Goal: Complete application form: Complete application form

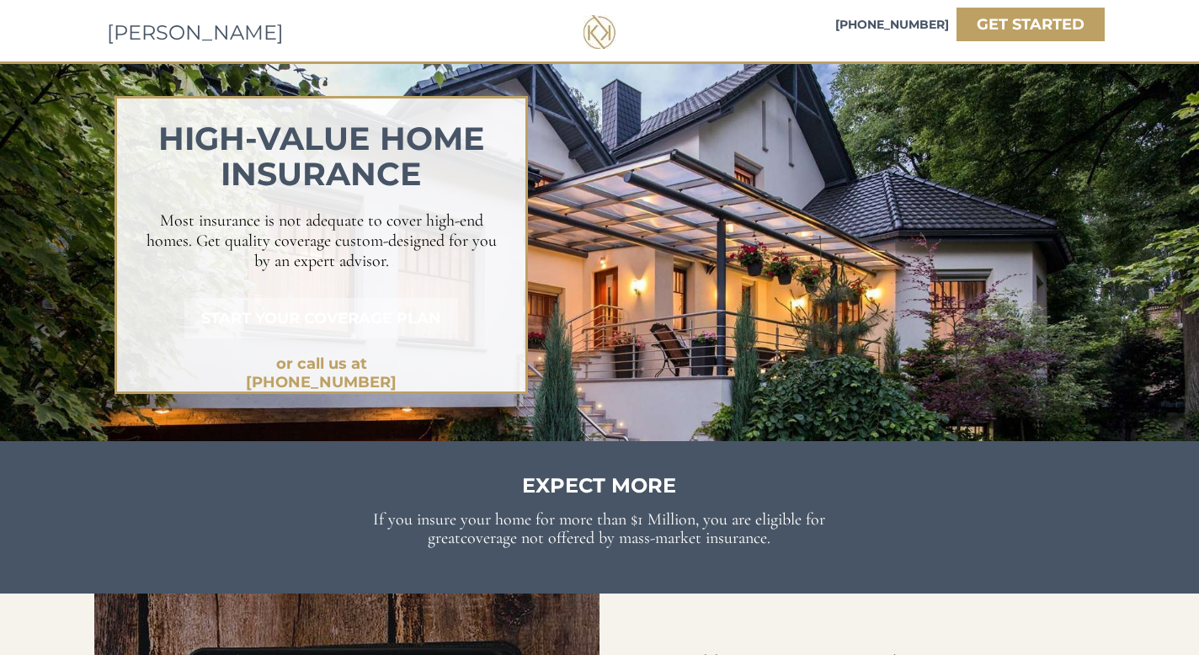
click at [303, 317] on strong "START YOUR COVERAGE PLAN" at bounding box center [321, 318] width 240 height 19
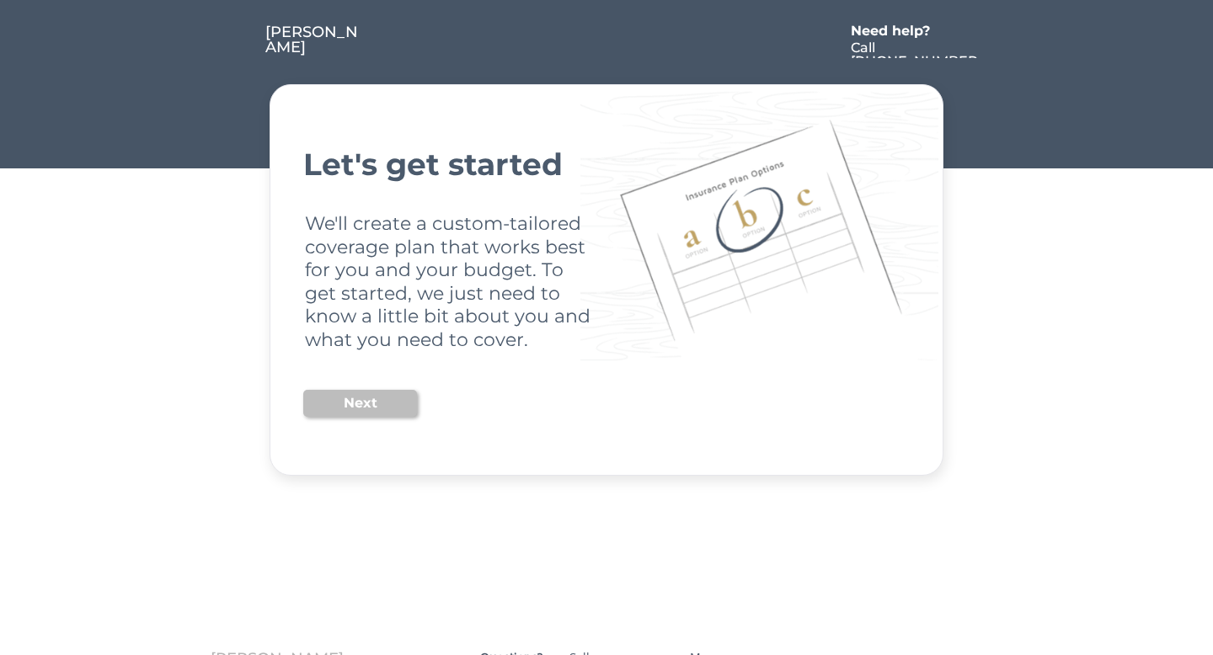
click at [349, 403] on button "Next" at bounding box center [360, 403] width 114 height 27
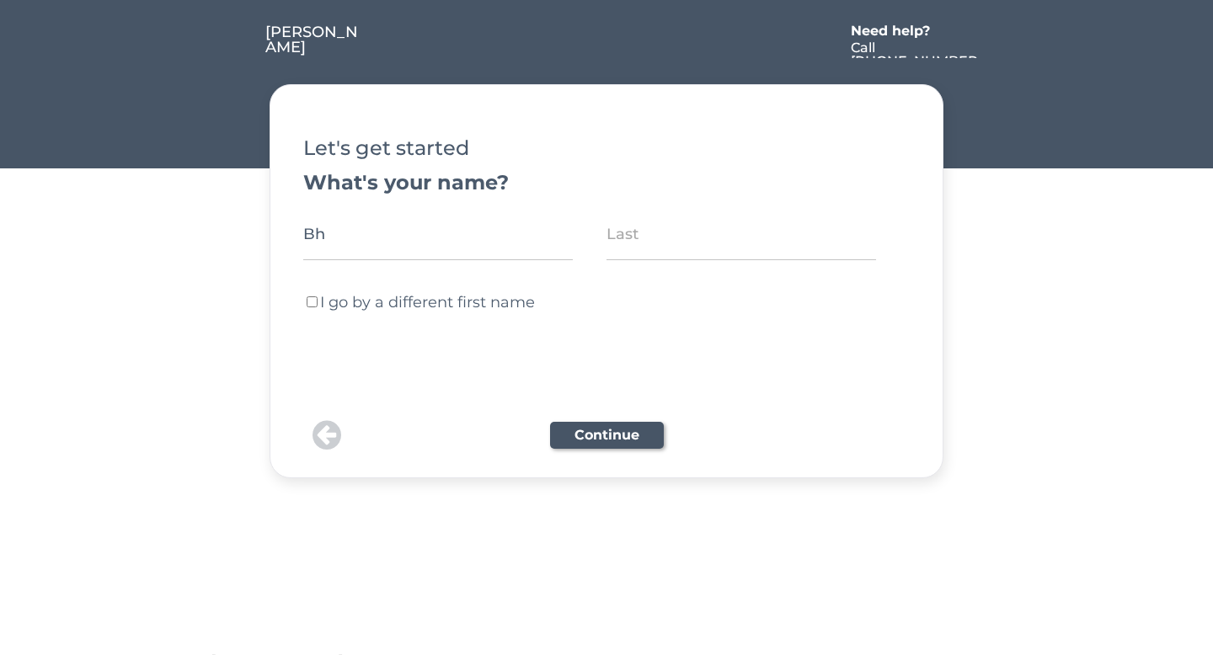
type input "[PERSON_NAME]"
click at [667, 237] on input "input" at bounding box center [740, 234] width 269 height 52
type input "[DATE]"
click at [621, 431] on button "Continue" at bounding box center [607, 435] width 114 height 27
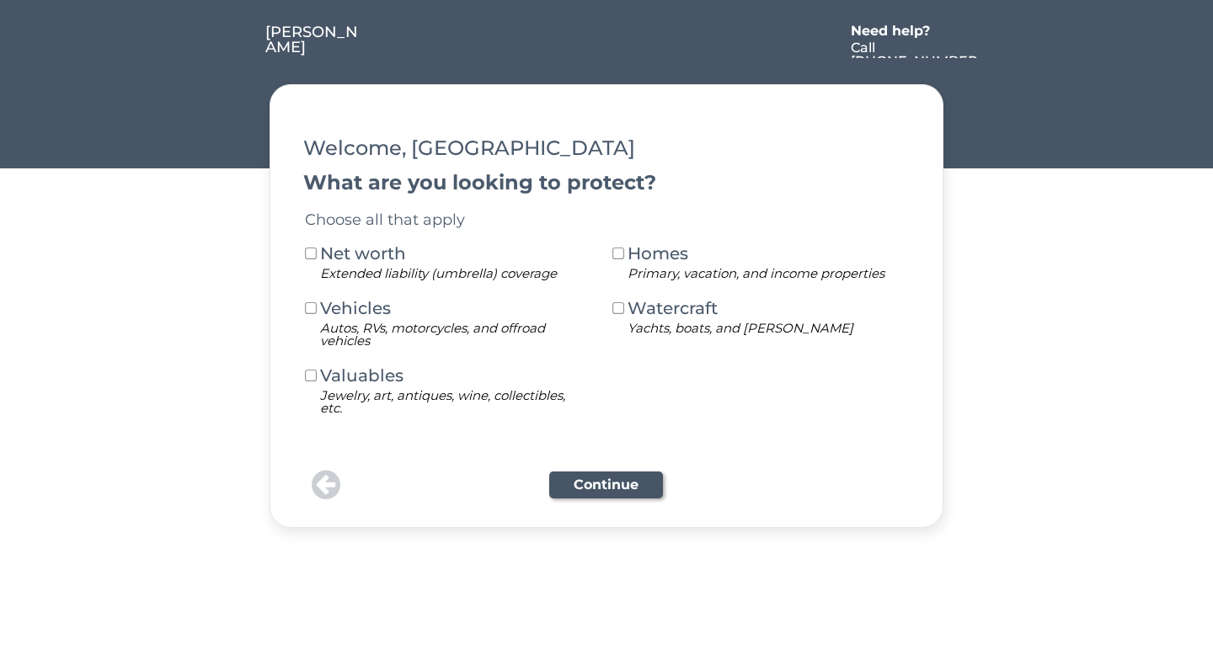
click at [312, 259] on button at bounding box center [310, 254] width 15 height 15
click at [312, 310] on button at bounding box center [310, 308] width 15 height 15
click at [618, 256] on button at bounding box center [618, 254] width 15 height 15
click at [605, 483] on button "Continue" at bounding box center [606, 485] width 114 height 27
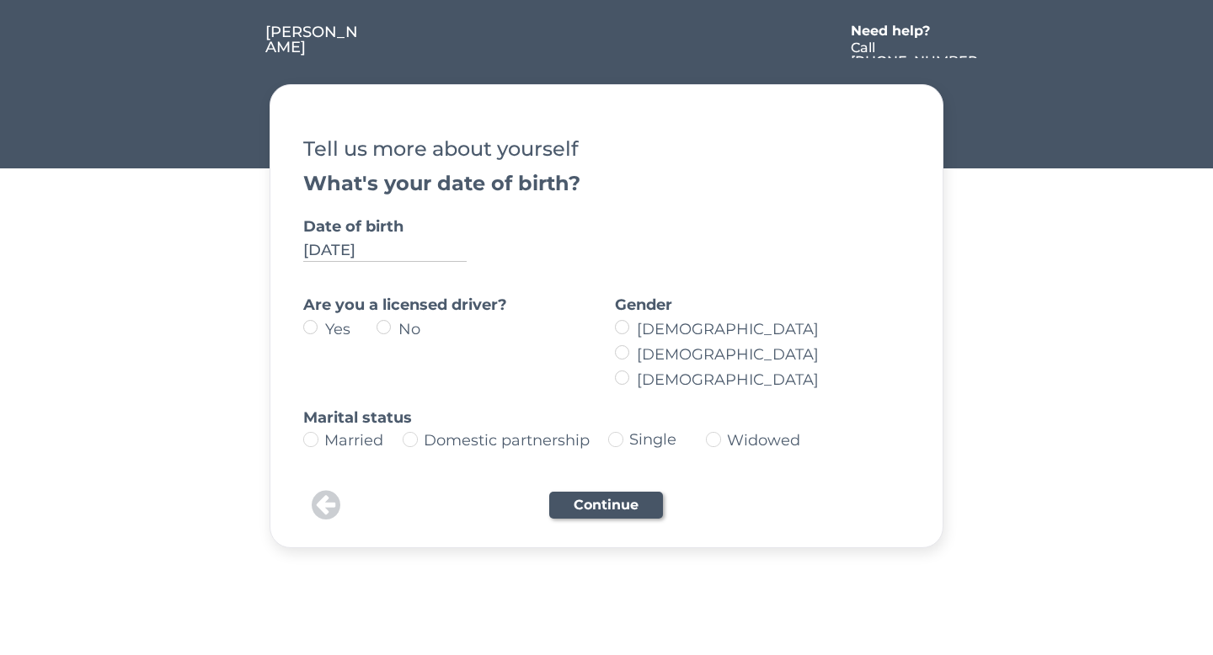
type input "[DATE]"
click at [320, 324] on label "Yes" at bounding box center [348, 329] width 56 height 15
click at [301, 324] on input "Yes" at bounding box center [296, 327] width 11 height 11
radio input "true"
click at [632, 357] on label "[DEMOGRAPHIC_DATA]" at bounding box center [766, 354] width 269 height 15
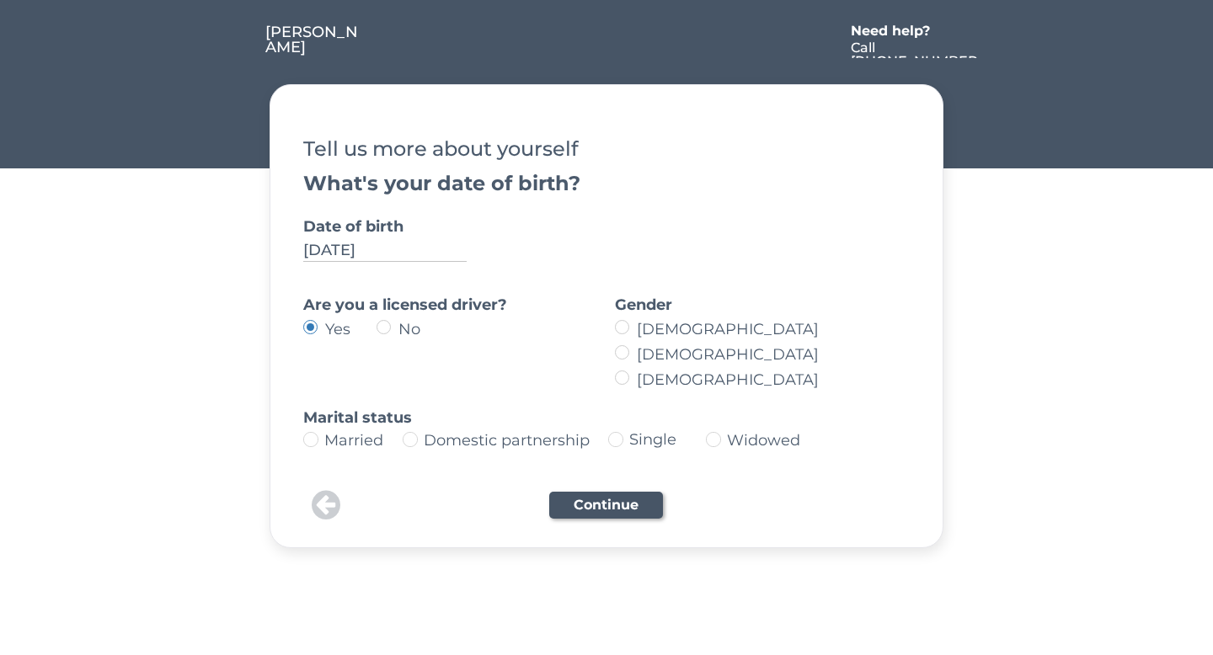
click at [613, 333] on input "[DEMOGRAPHIC_DATA]" at bounding box center [607, 327] width 11 height 11
radio input "true"
click at [308, 440] on img at bounding box center [310, 439] width 15 height 15
type input "Married"
click at [592, 508] on button "Continue" at bounding box center [606, 505] width 114 height 27
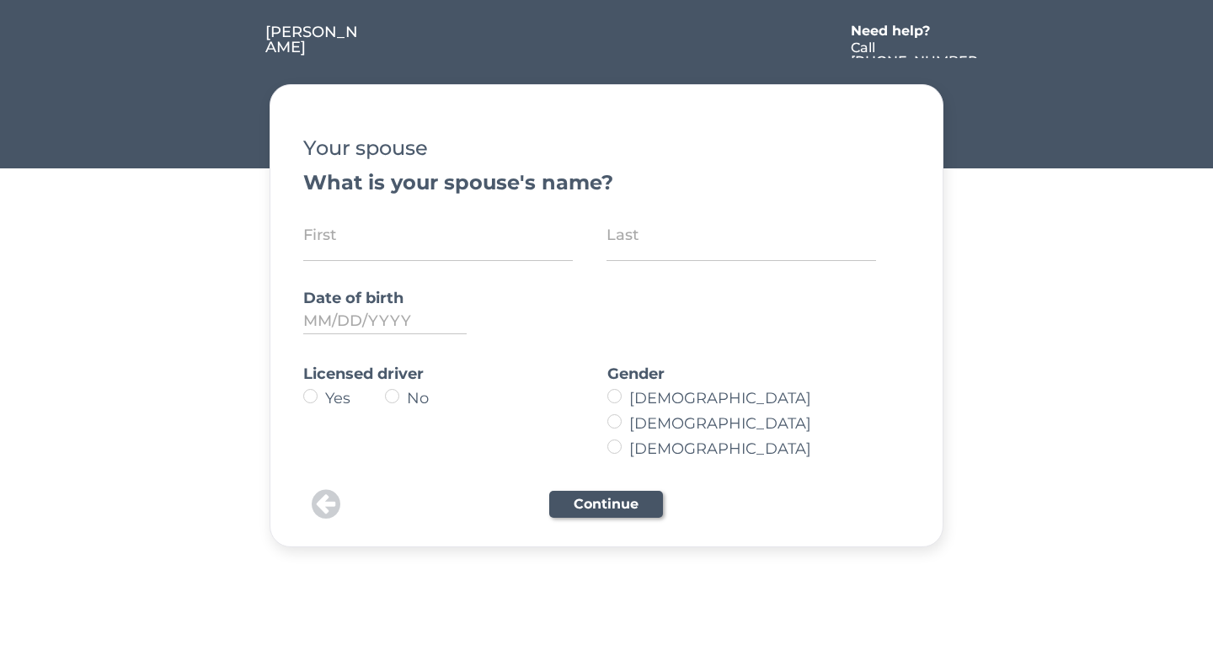
click at [395, 243] on input "input" at bounding box center [437, 235] width 269 height 52
type input "[PERSON_NAME]"
type input "Goli"
type input "[DATE]"
click at [320, 397] on label "Yes" at bounding box center [352, 398] width 65 height 15
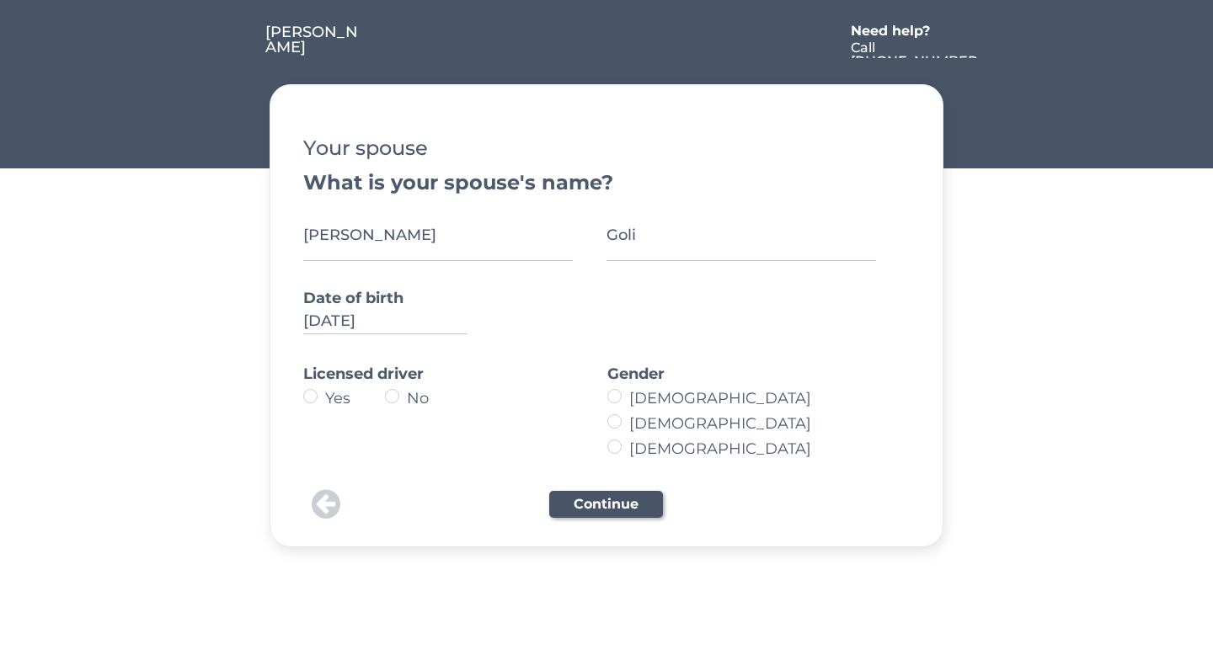
click at [301, 397] on input "Yes" at bounding box center [296, 396] width 11 height 11
radio input "true"
click at [624, 398] on label "[DEMOGRAPHIC_DATA]" at bounding box center [751, 398] width 255 height 15
click at [605, 398] on input "[DEMOGRAPHIC_DATA]" at bounding box center [600, 396] width 11 height 11
radio input "true"
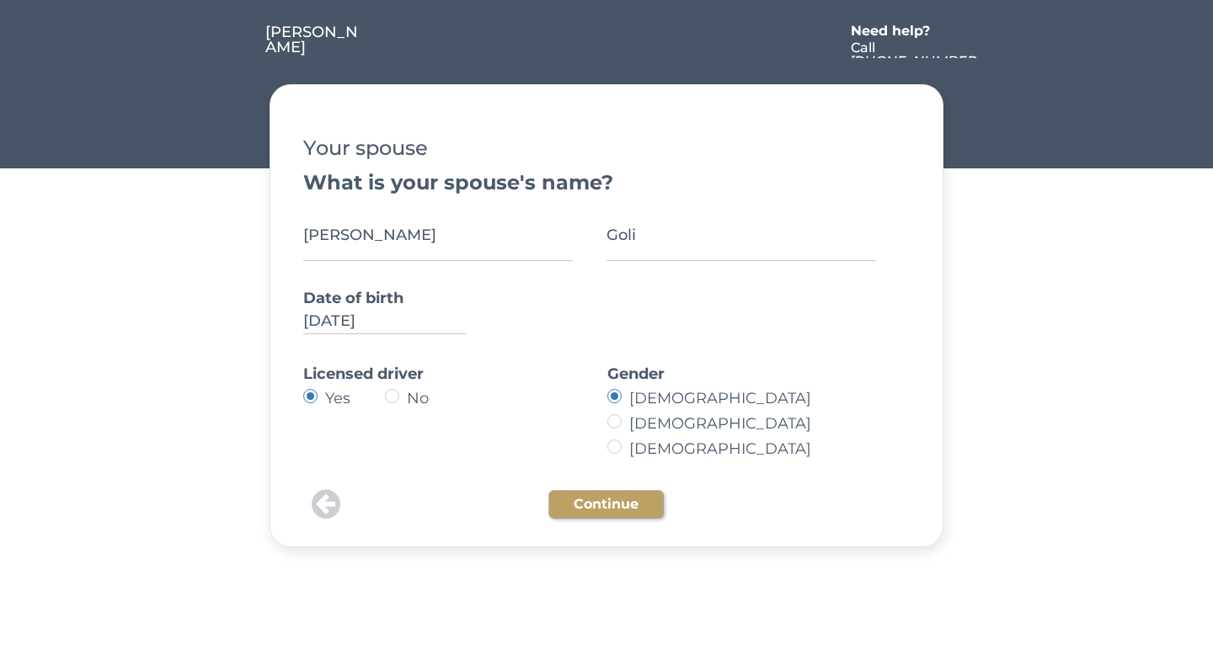
click at [595, 502] on button "Continue" at bounding box center [606, 504] width 114 height 27
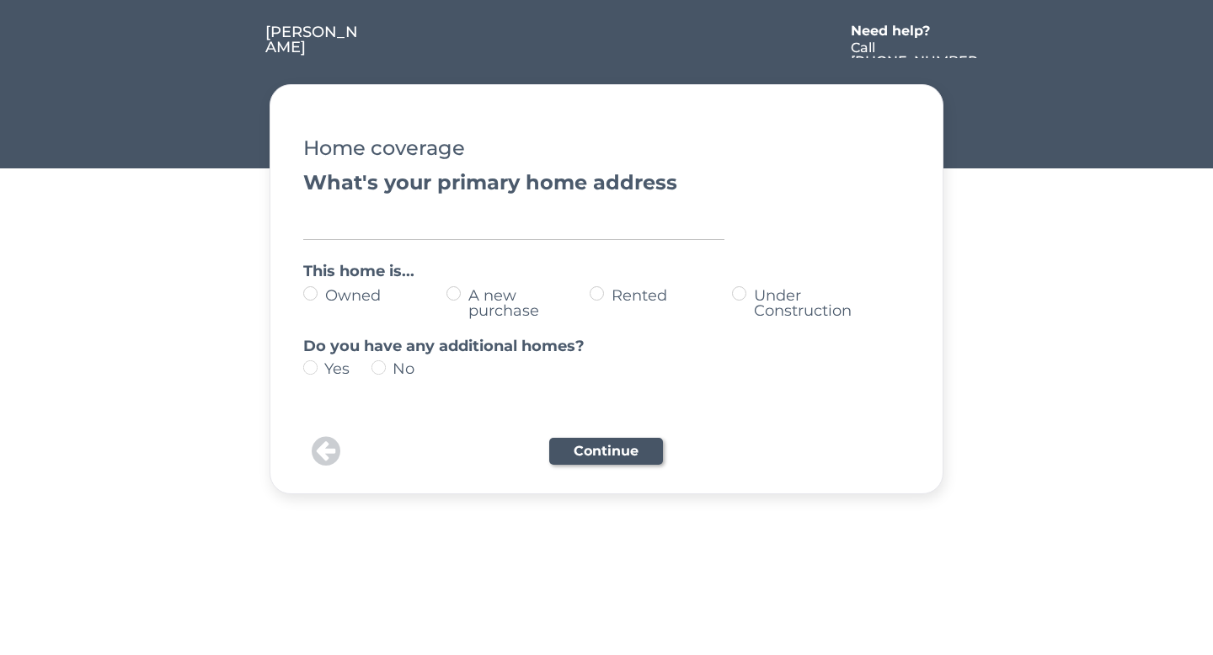
click at [376, 224] on input "input" at bounding box center [513, 223] width 421 height 34
type input "[STREET_ADDRESS][PERSON_NAME]"
click at [320, 292] on label "Owned" at bounding box center [383, 295] width 126 height 15
click at [301, 292] on input "Owned" at bounding box center [296, 293] width 11 height 11
radio input "true"
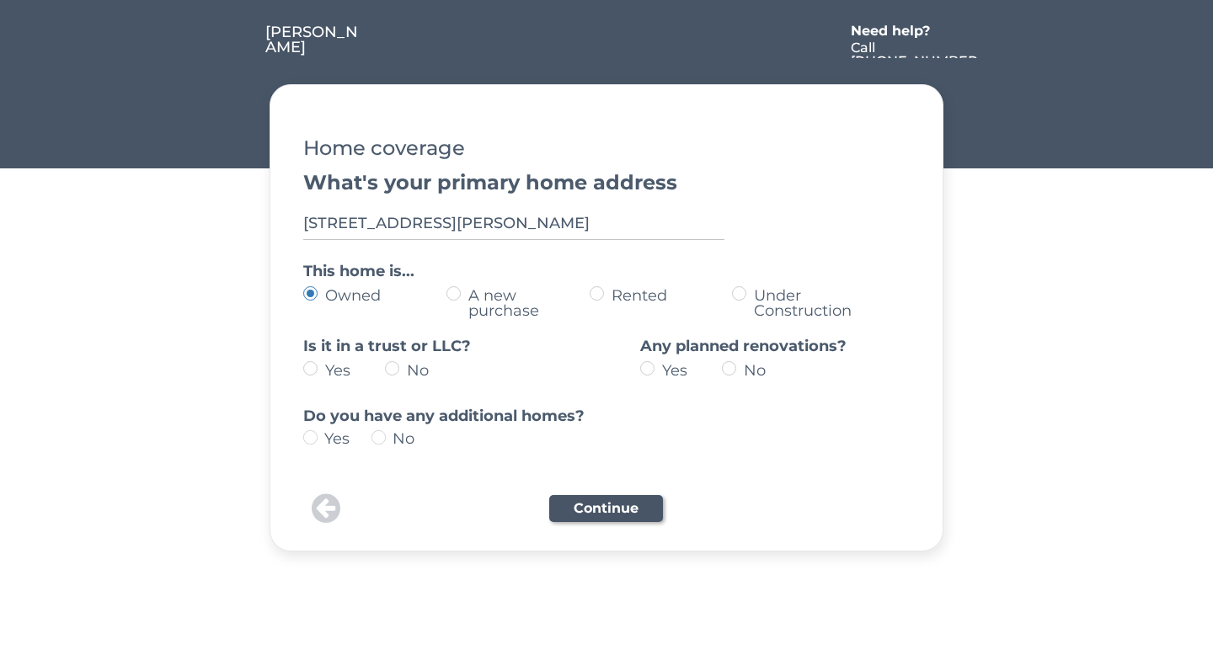
click at [402, 369] on label "No" at bounding box center [434, 370] width 65 height 15
click at [301, 369] on input "No" at bounding box center [296, 368] width 11 height 11
radio input "true"
click at [739, 371] on label "No" at bounding box center [771, 370] width 65 height 15
click at [638, 371] on input "No" at bounding box center [632, 368] width 11 height 11
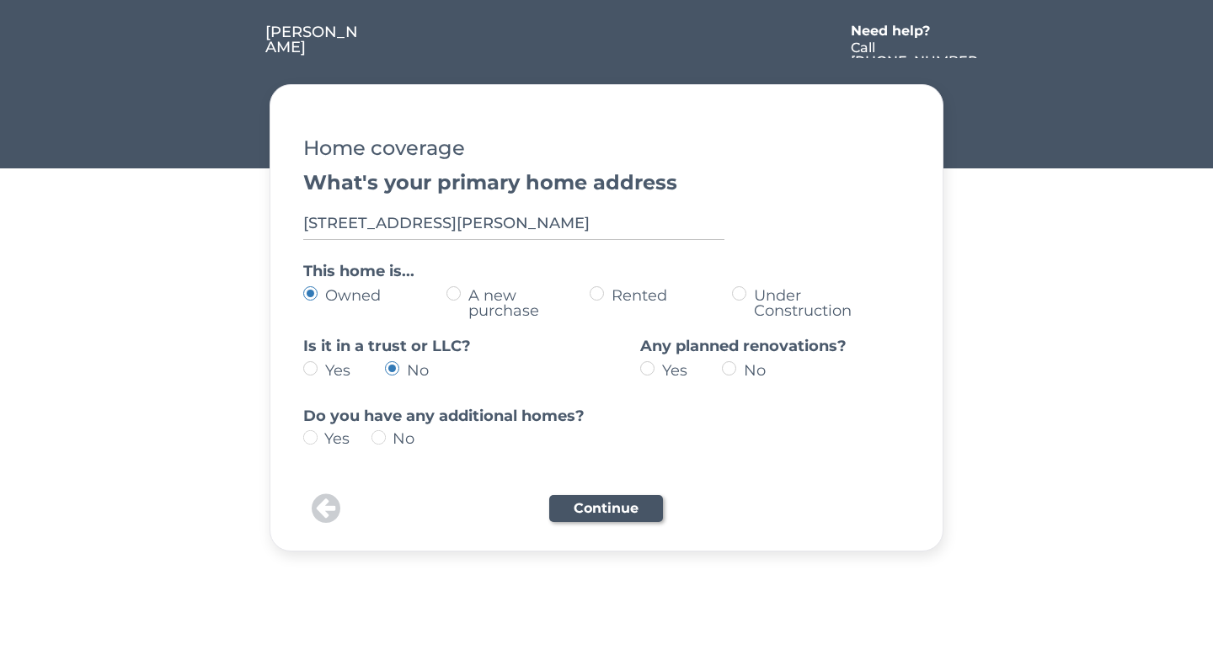
radio input "true"
click at [311, 437] on img at bounding box center [310, 437] width 14 height 14
type input "yes"
click at [598, 501] on button "Continue" at bounding box center [606, 508] width 114 height 27
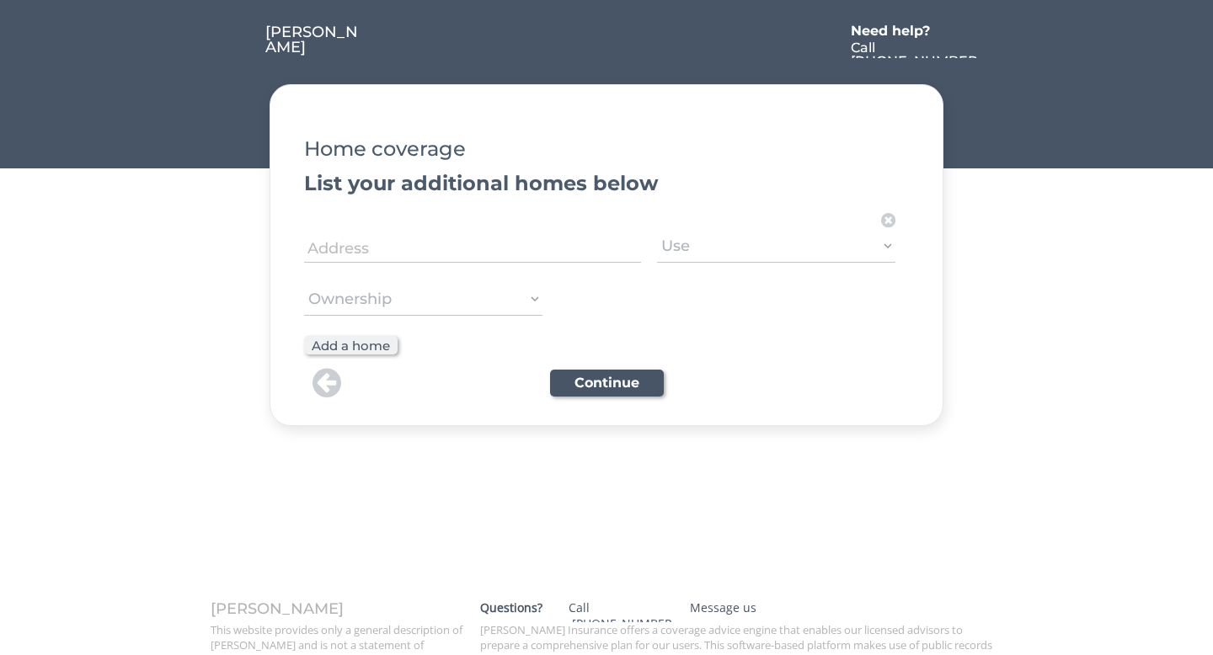
click at [369, 253] on input "input" at bounding box center [472, 246] width 337 height 34
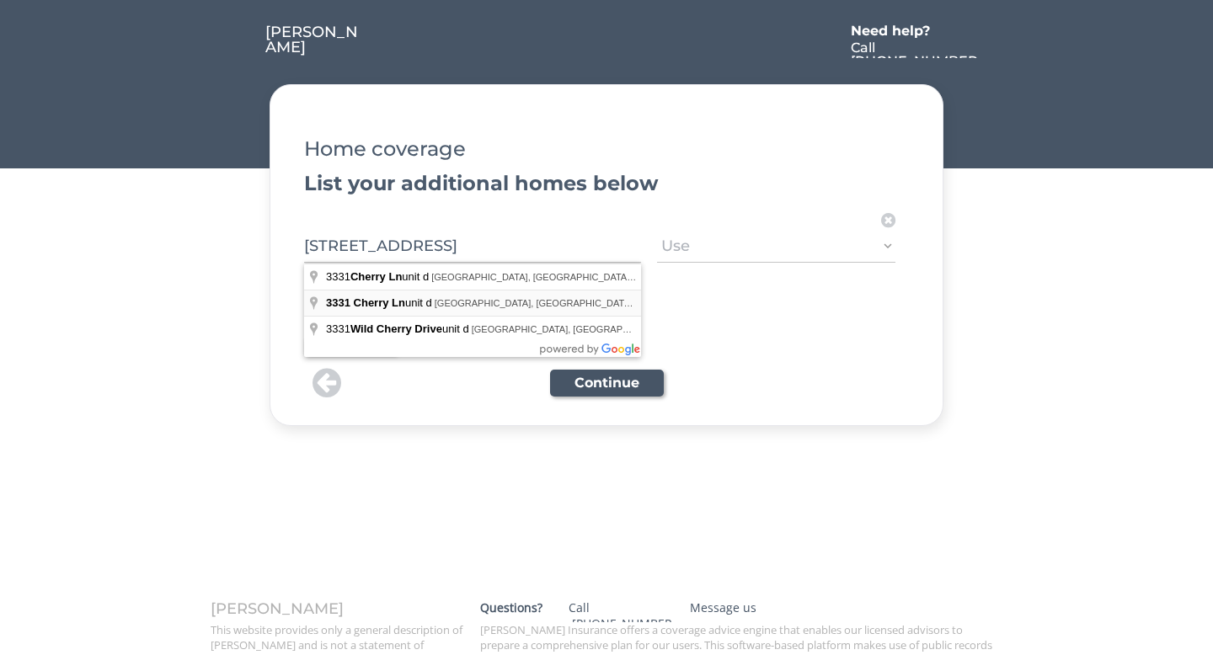
type input "[STREET_ADDRESS]"
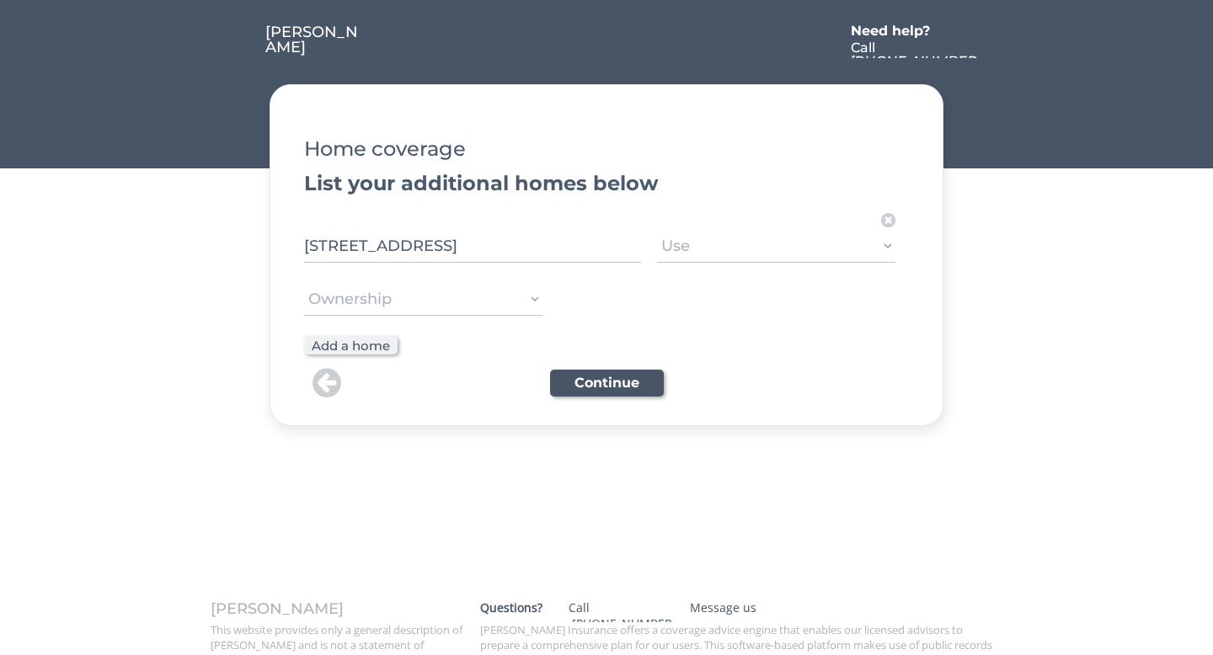
click at [852, 248] on select "Use Primary Secondary Rental Short term rental" at bounding box center [776, 246] width 238 height 34
select select ""Rental""
click at [657, 229] on select "Use Primary Secondary Rental Short term rental" at bounding box center [776, 246] width 238 height 34
click at [525, 302] on select "Ownership Owned New purchase Rented Under renovation" at bounding box center [423, 299] width 238 height 34
select select ""Rented""
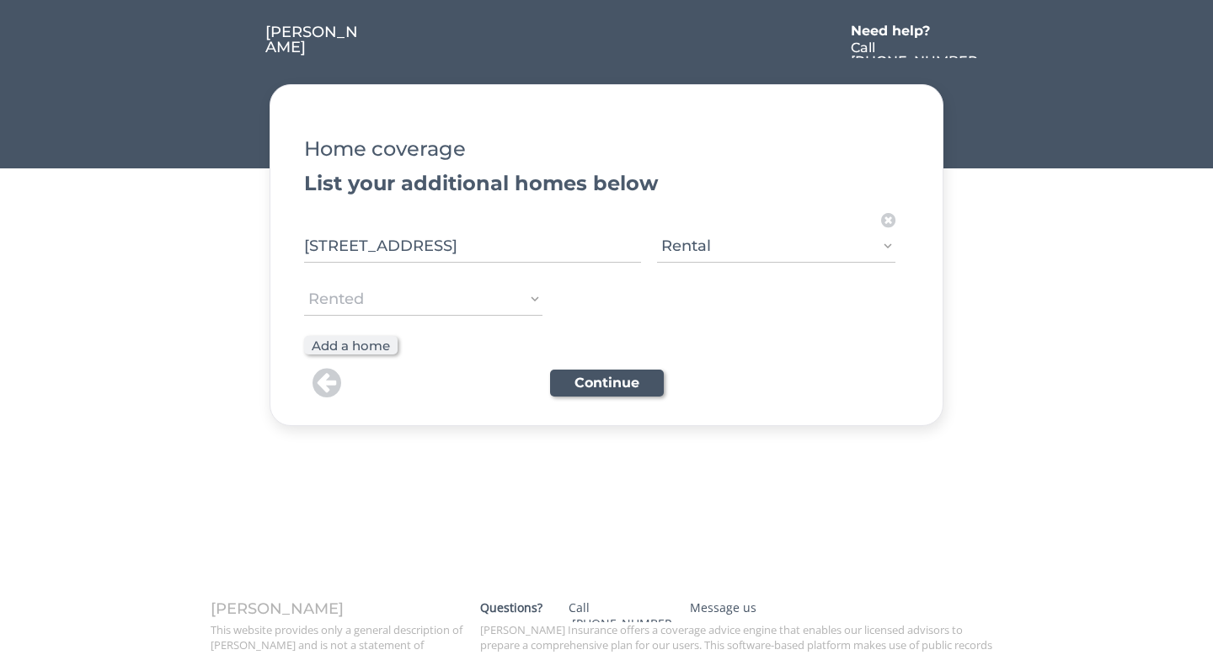
click at [304, 282] on select "Ownership Owned New purchase Rented Under renovation" at bounding box center [423, 299] width 238 height 34
click at [603, 379] on button "Continue" at bounding box center [607, 383] width 114 height 27
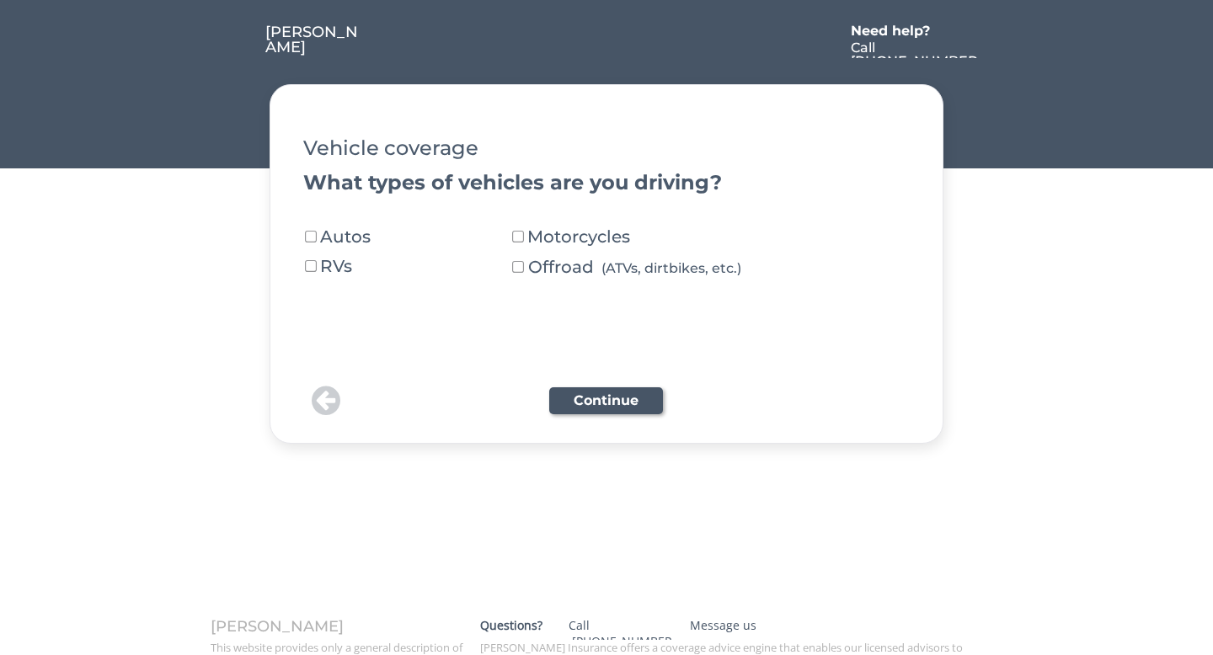
click at [312, 237] on button at bounding box center [310, 237] width 15 height 15
click at [595, 403] on button "Continue" at bounding box center [606, 400] width 114 height 27
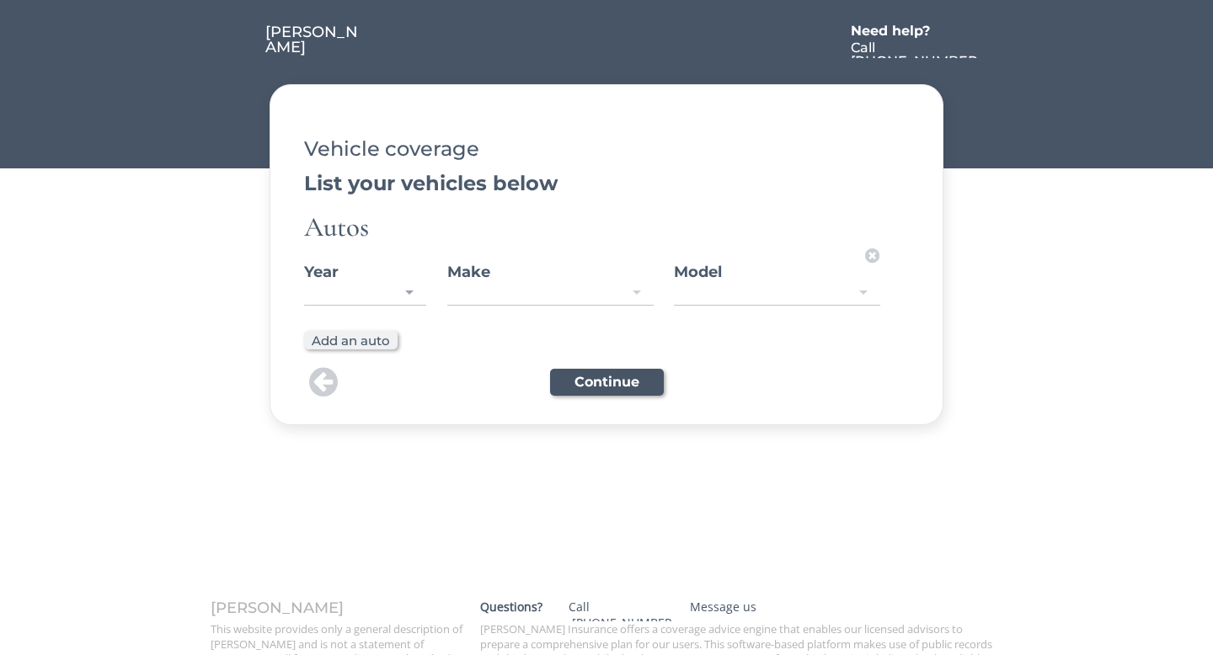
click at [402, 293] on div at bounding box center [365, 293] width 122 height 22
click at [563, 269] on div "Make" at bounding box center [550, 271] width 206 height 15
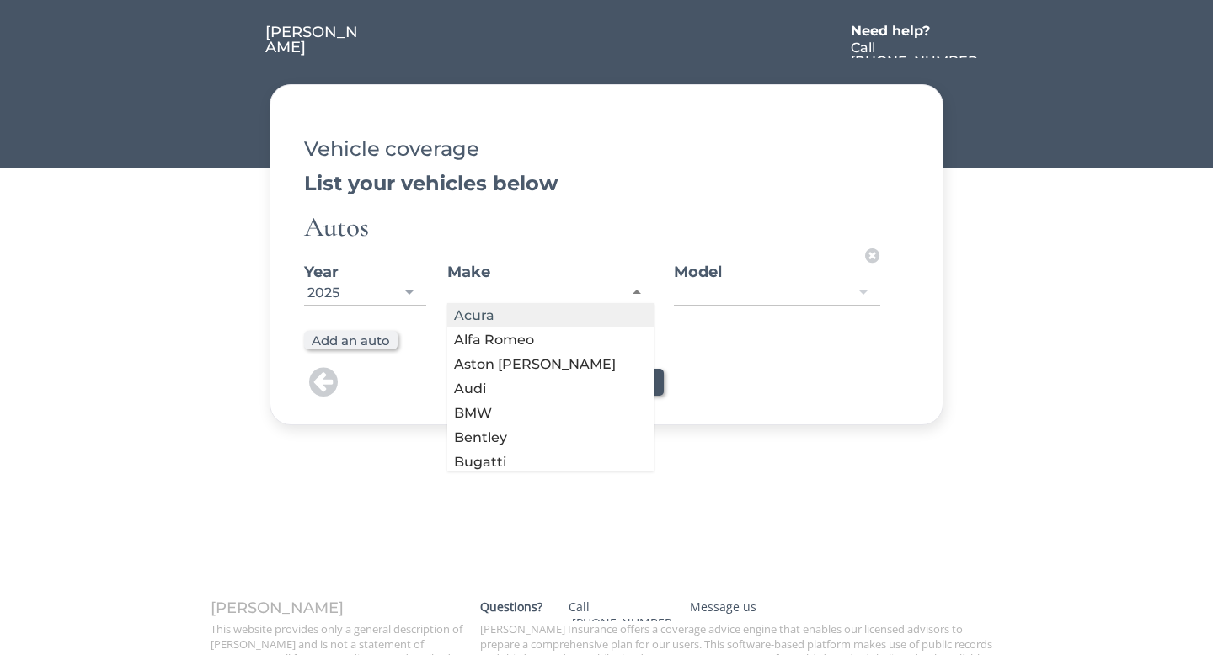
click at [545, 288] on div at bounding box center [550, 293] width 206 height 22
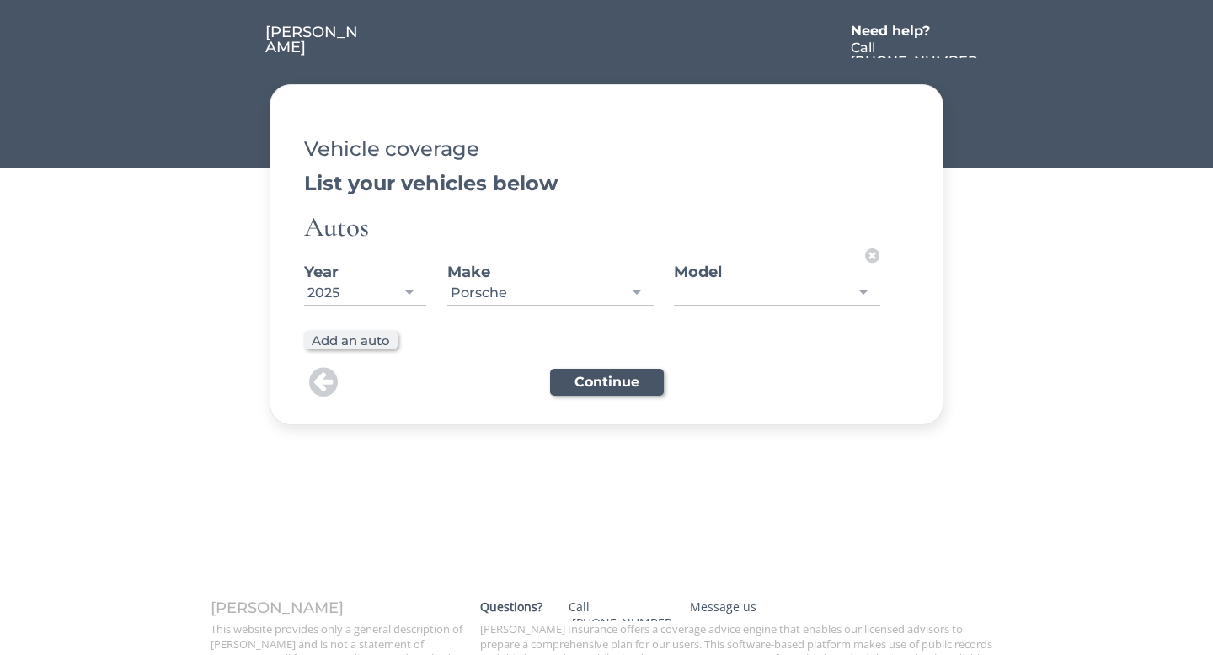
click at [777, 295] on div at bounding box center [777, 293] width 206 height 22
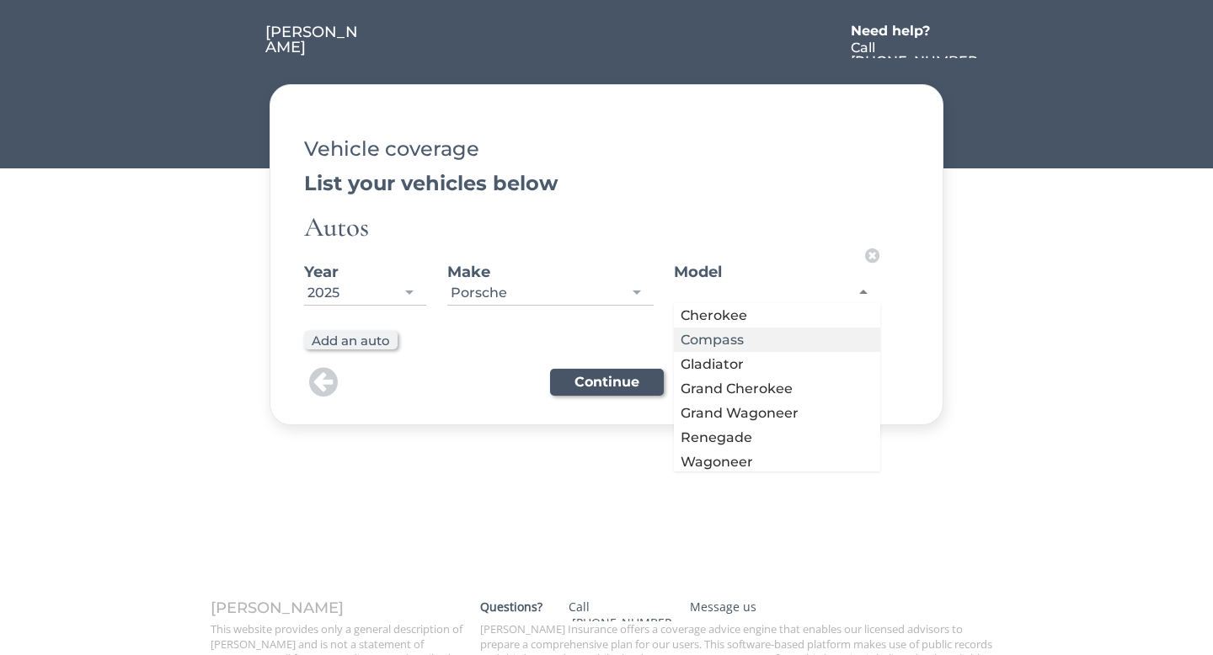
click at [621, 324] on div "Year [DATE] 2025 2027 2026 2025 2024 2023 2022 2021 2020 2019 2018 2017 2016 20…" at bounding box center [593, 286] width 579 height 80
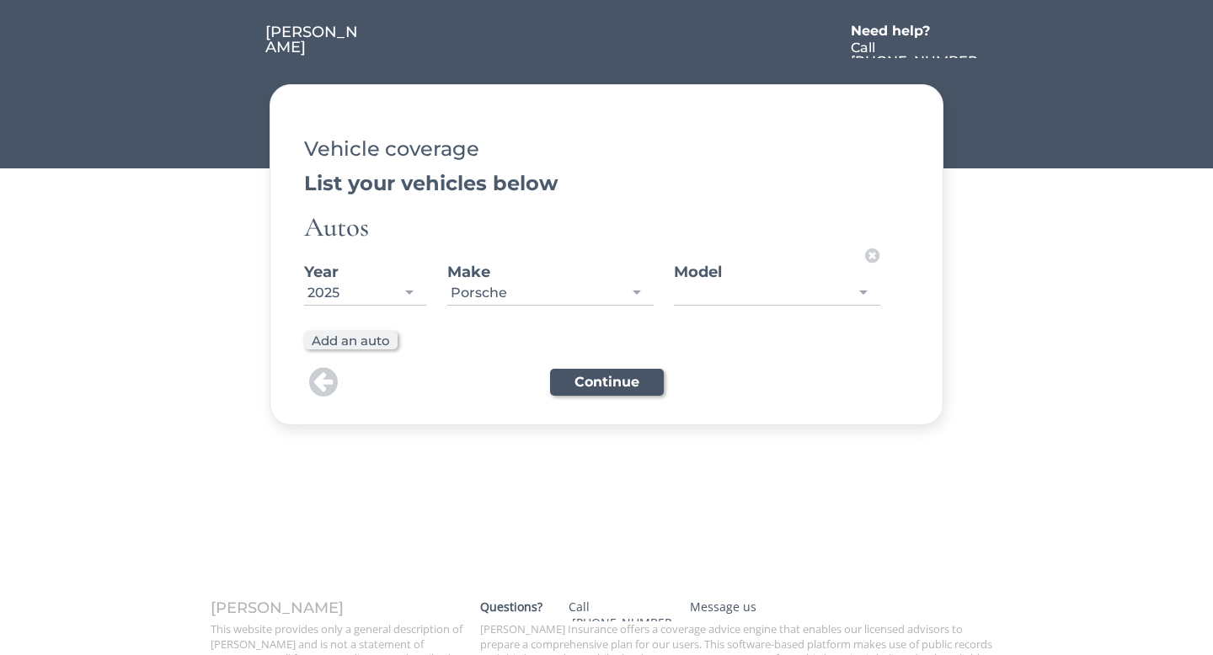
click at [731, 290] on div at bounding box center [777, 293] width 206 height 22
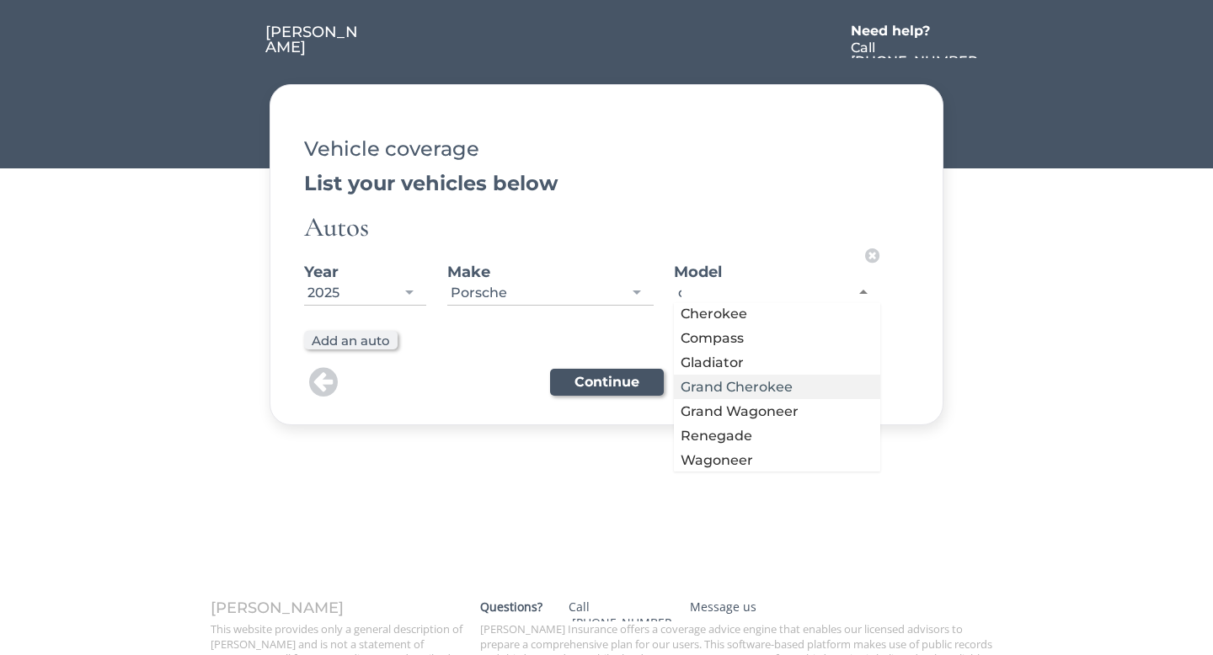
scroll to position [0, 0]
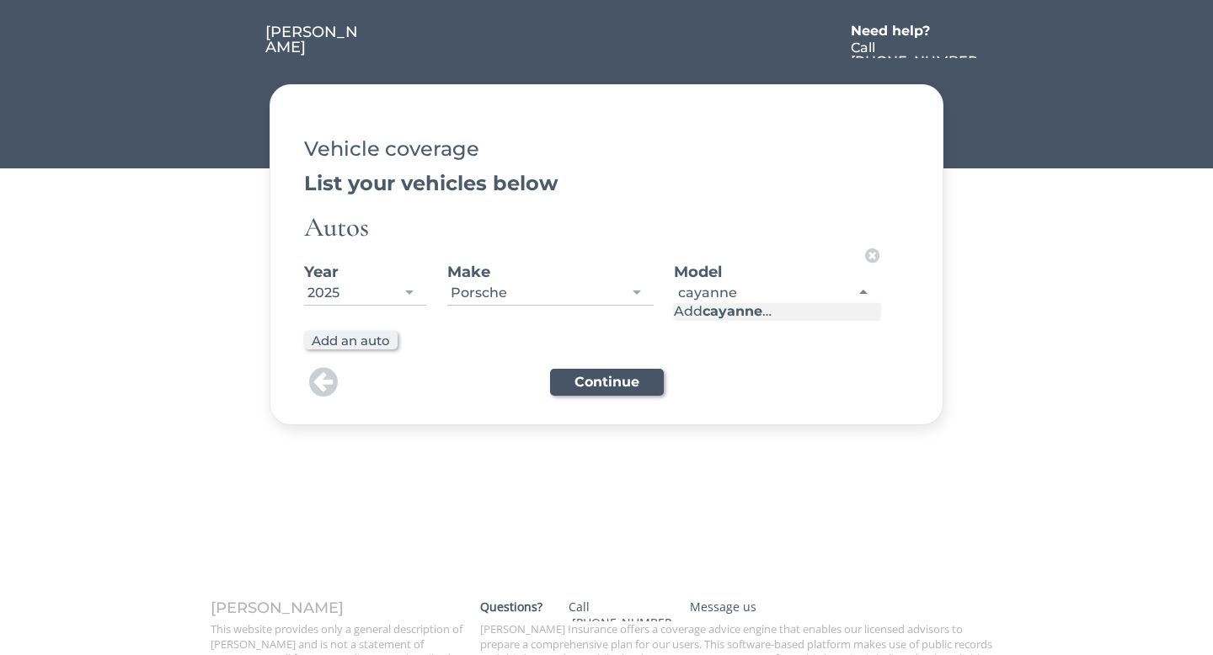
type input "cayanne"
click at [749, 376] on div at bounding box center [787, 382] width 241 height 30
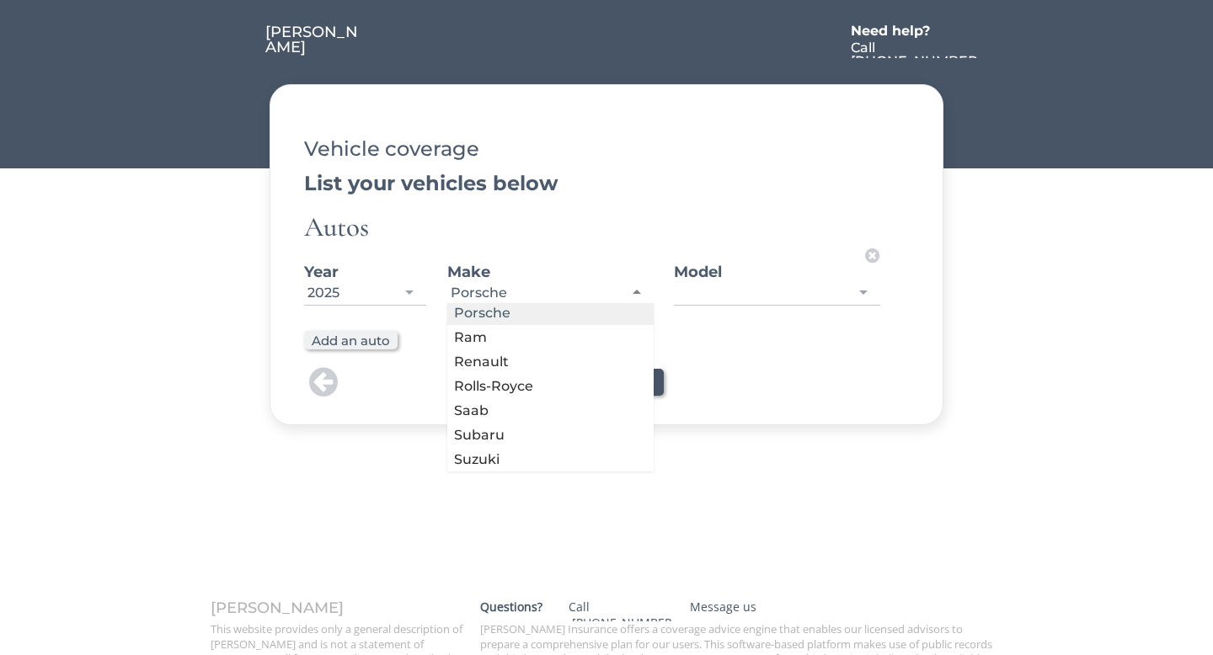
click at [484, 301] on div "Porsche" at bounding box center [479, 292] width 56 height 15
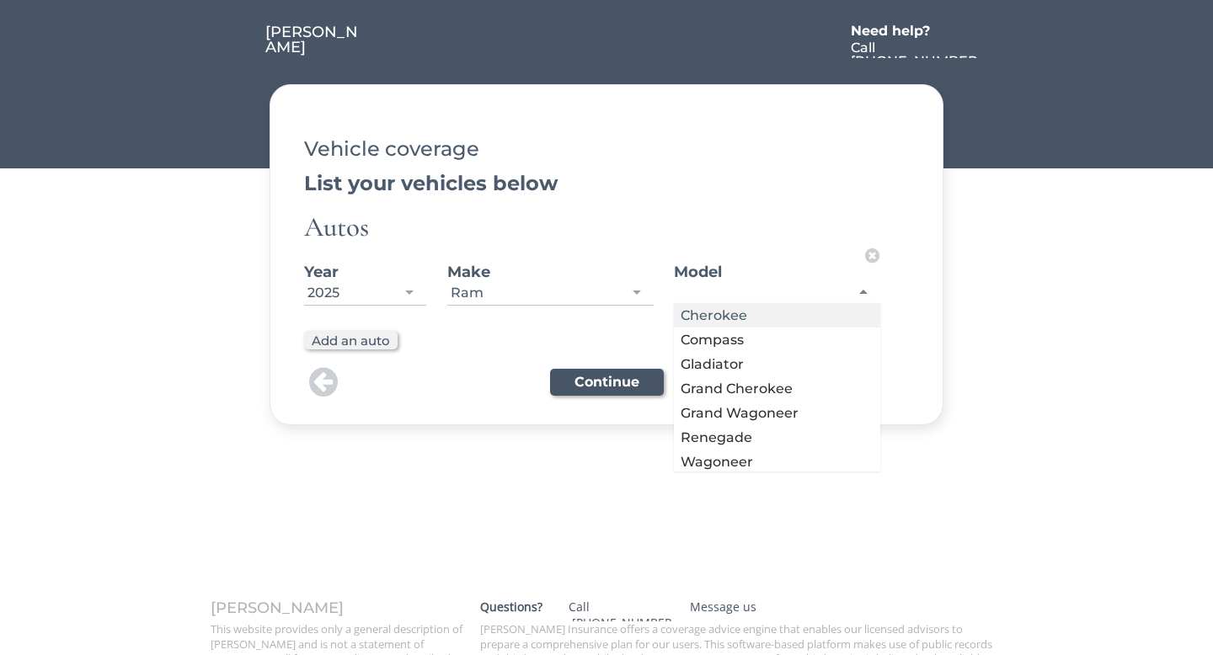
click at [685, 300] on div at bounding box center [777, 293] width 206 height 22
click at [541, 296] on div "Ram" at bounding box center [550, 293] width 206 height 22
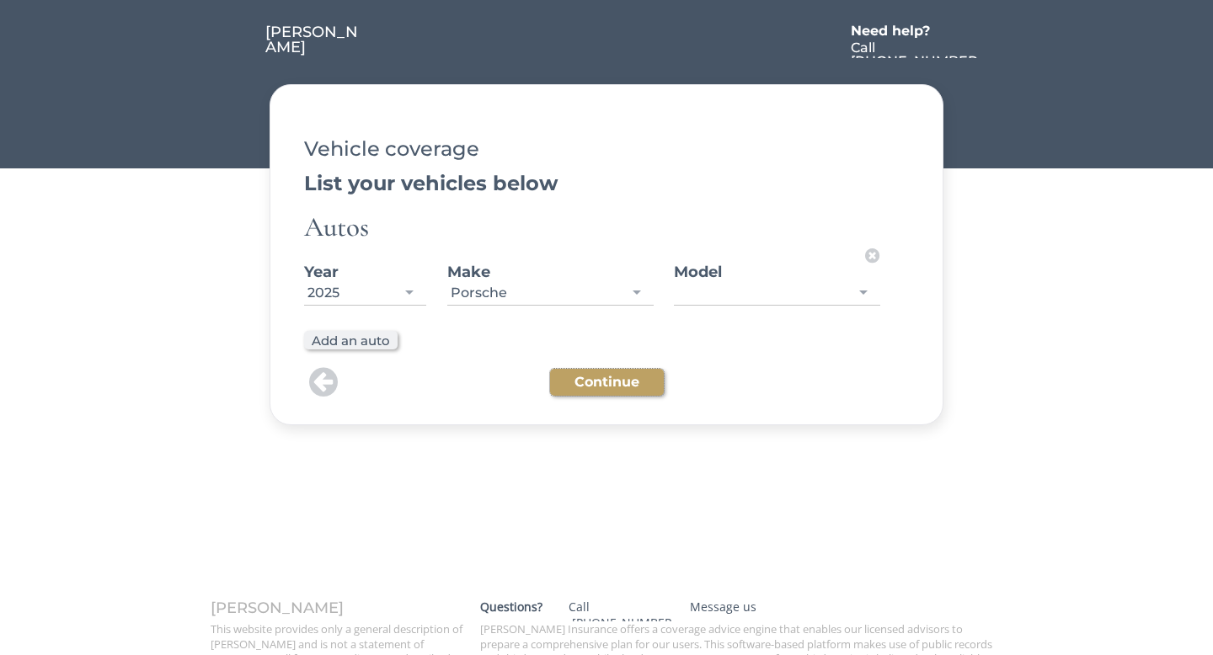
click at [584, 387] on button "Continue" at bounding box center [607, 382] width 114 height 27
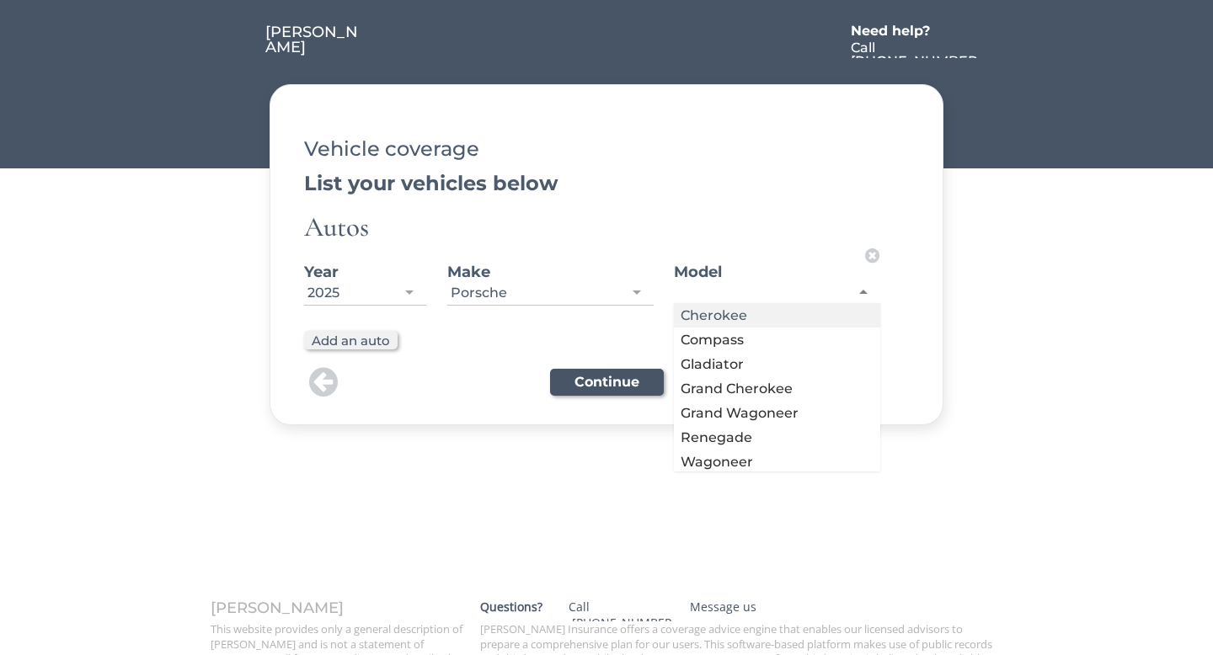
click at [780, 290] on div at bounding box center [777, 293] width 206 height 22
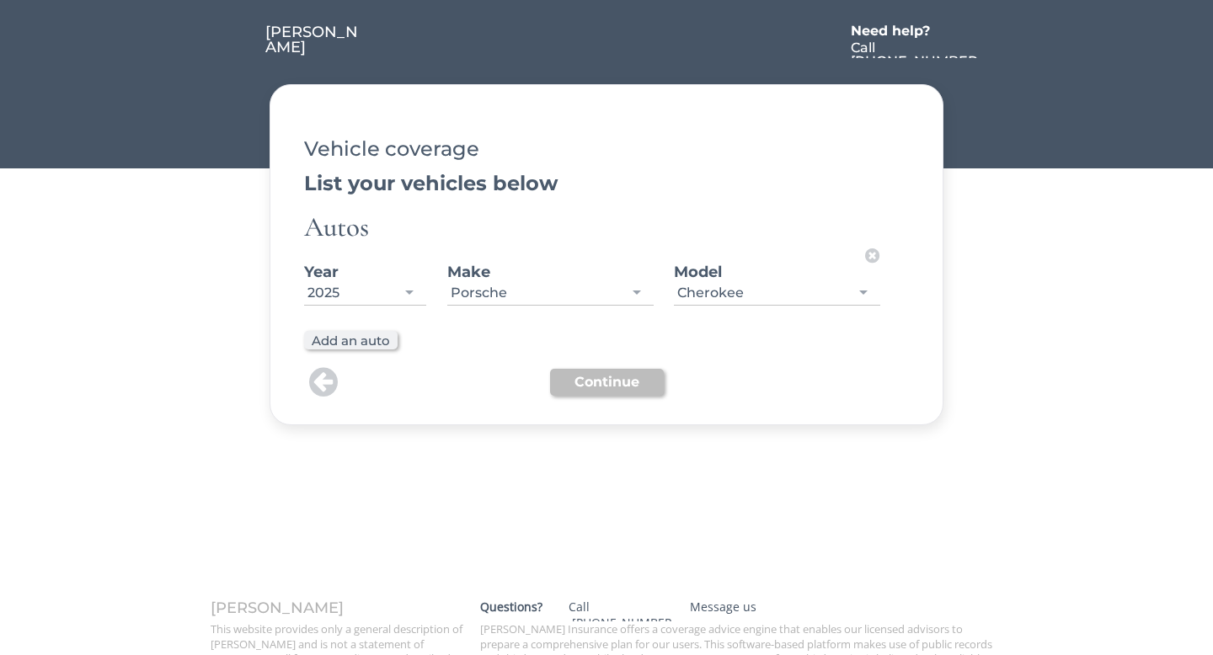
click at [591, 379] on button "Continue" at bounding box center [607, 382] width 114 height 27
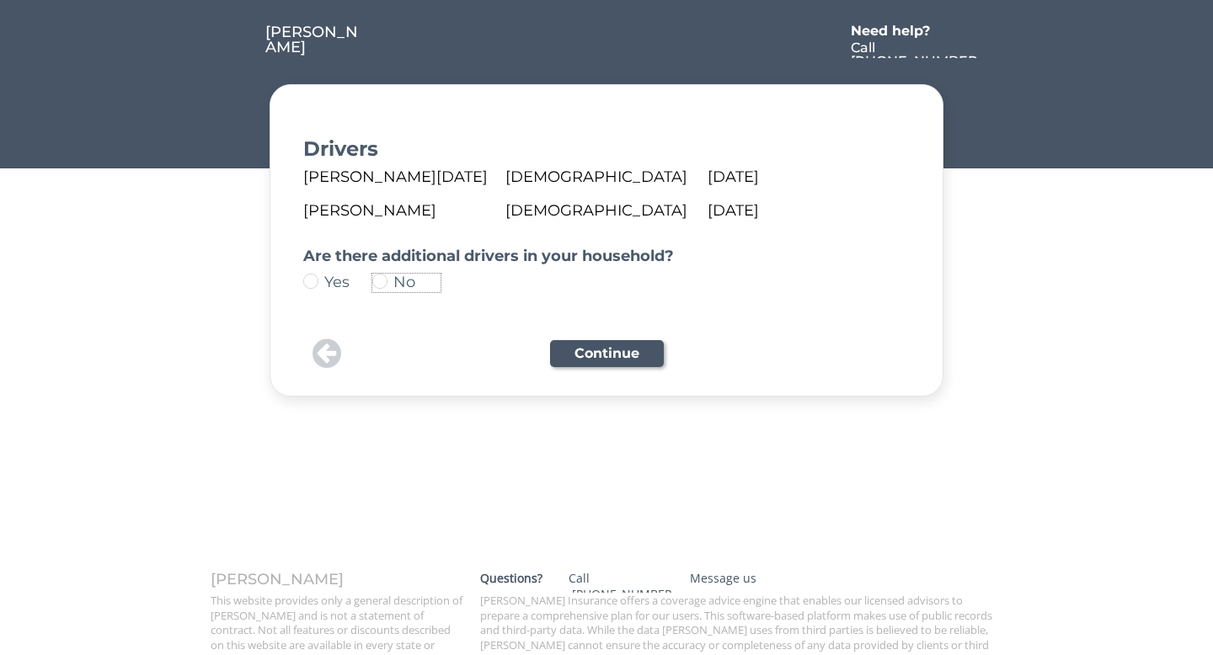
click at [381, 285] on img at bounding box center [379, 281] width 15 height 15
click at [606, 355] on button "Continue" at bounding box center [607, 353] width 114 height 27
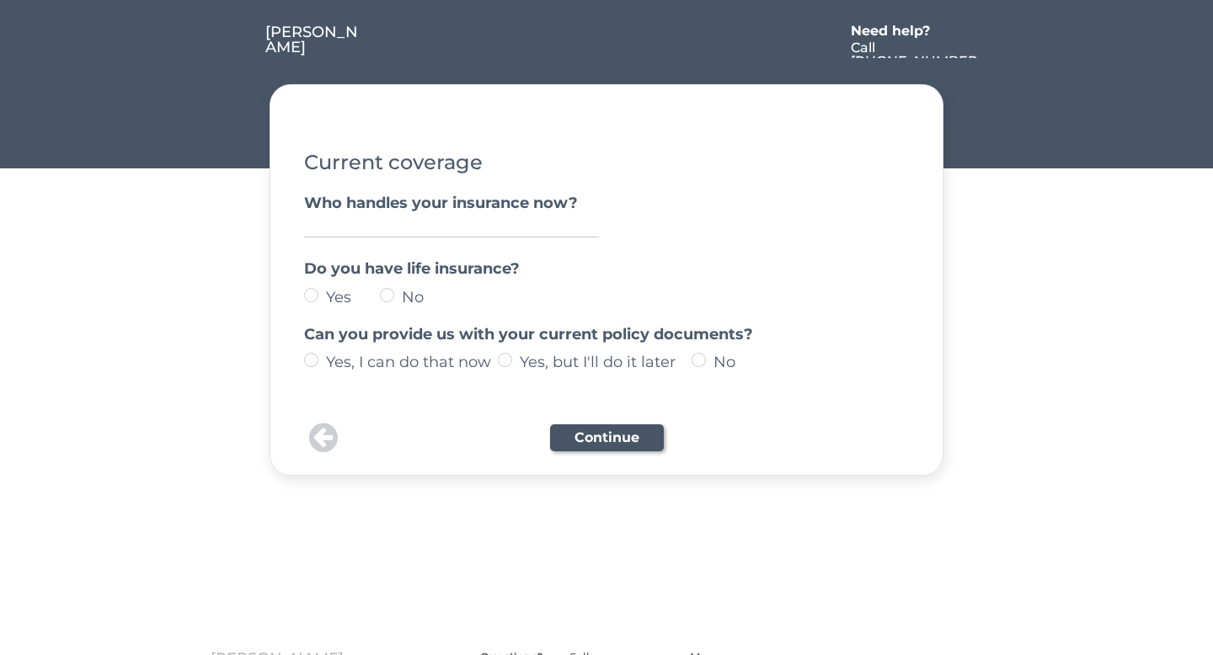
click at [388, 227] on input "input" at bounding box center [451, 226] width 295 height 23
type input "State Farm"
click at [321, 292] on label "Yes" at bounding box center [350, 297] width 59 height 15
click at [302, 292] on input "Yes" at bounding box center [296, 295] width 11 height 11
radio input "true"
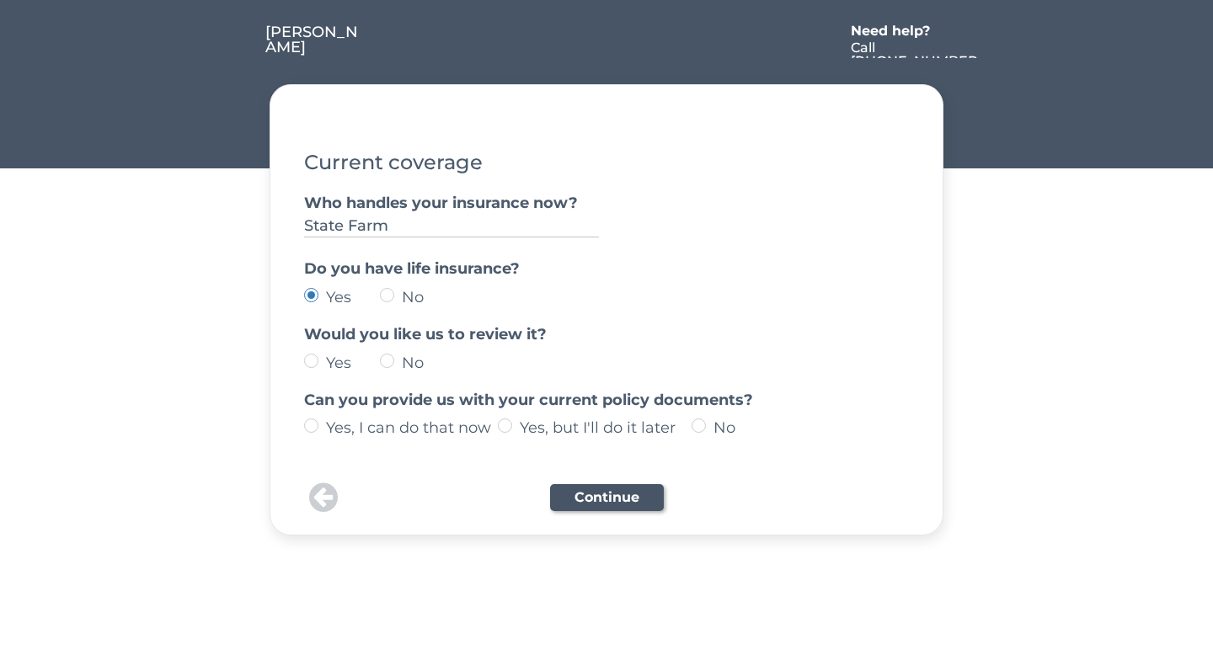
click at [397, 360] on label "No" at bounding box center [426, 362] width 59 height 15
click at [302, 360] on input "No" at bounding box center [296, 360] width 11 height 11
radio input "true"
click at [691, 426] on label "Yes, but I'll do it later" at bounding box center [603, 427] width 177 height 15
click at [302, 426] on input "Yes, but I'll do it later" at bounding box center [296, 425] width 11 height 11
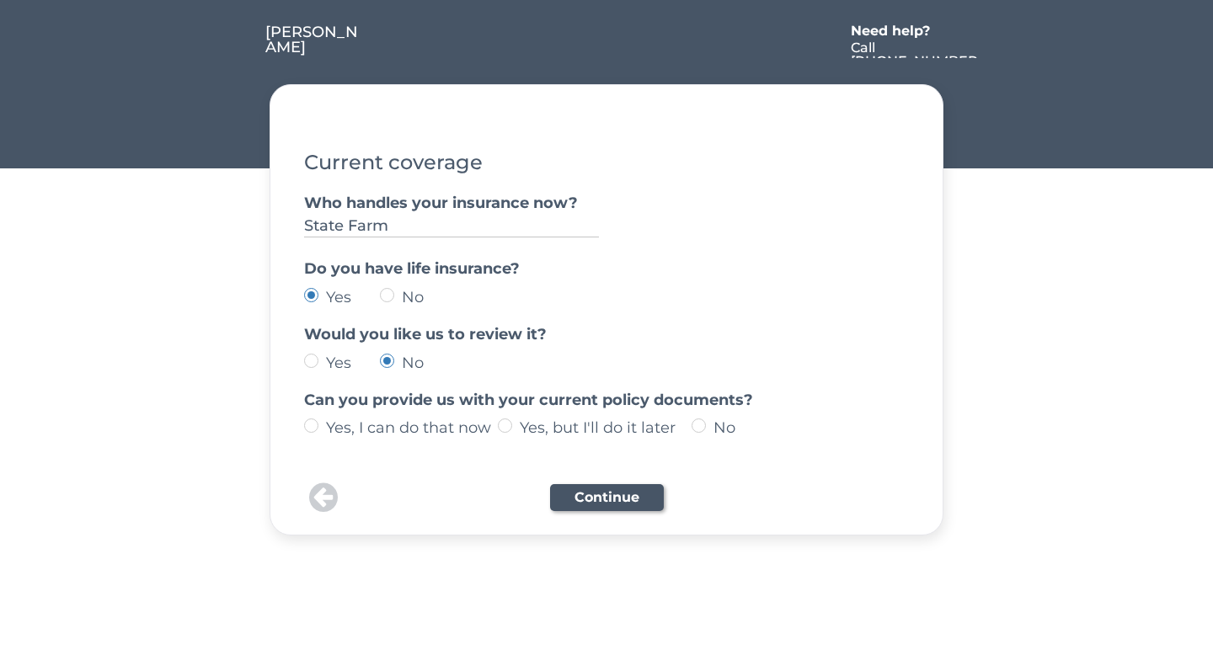
radio input "true"
click at [580, 504] on button "Continue" at bounding box center [607, 497] width 114 height 27
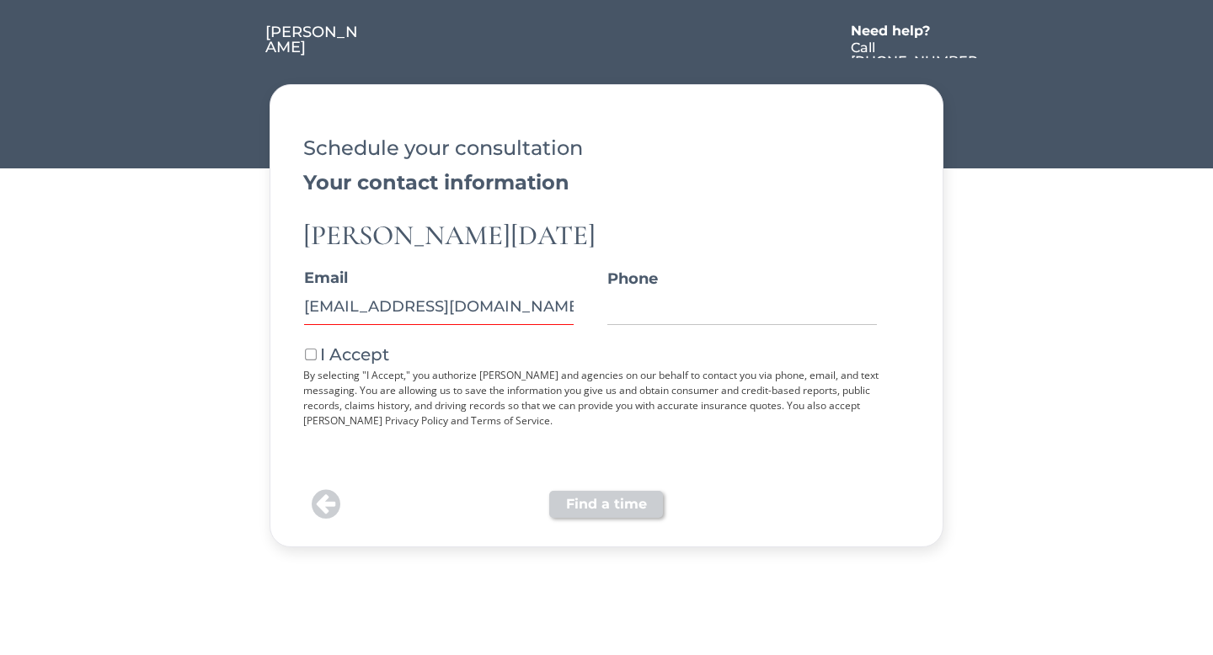
type input "[EMAIL_ADDRESS][DOMAIN_NAME]"
type input "[PHONE_NUMBER]"
click at [308, 355] on button at bounding box center [310, 355] width 15 height 15
click at [593, 509] on button "Find a time" at bounding box center [606, 504] width 114 height 27
click at [591, 508] on button "Find a time" at bounding box center [606, 504] width 114 height 27
